Goal: Check status

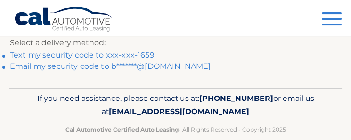
scroll to position [59, 0]
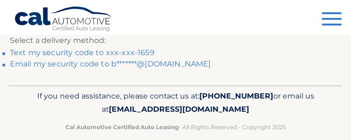
click at [67, 64] on link "Email my security code to b*******@hotmail.com" at bounding box center [110, 63] width 201 height 9
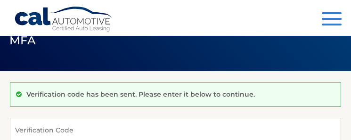
scroll to position [20, 0]
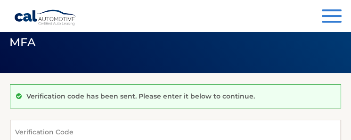
click at [82, 132] on input "Verification Code" at bounding box center [175, 132] width 331 height 24
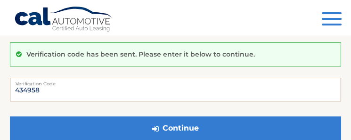
scroll to position [89, 0]
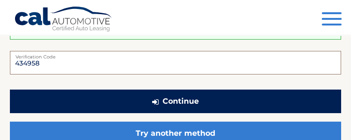
type input "434958"
click at [185, 102] on button "Continue" at bounding box center [175, 102] width 331 height 24
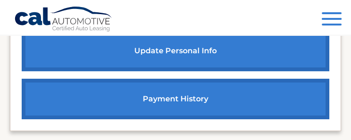
scroll to position [573, 0]
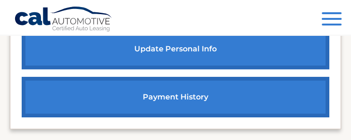
click at [155, 93] on link "payment history" at bounding box center [176, 97] width 308 height 41
